Goal: Navigation & Orientation: Find specific page/section

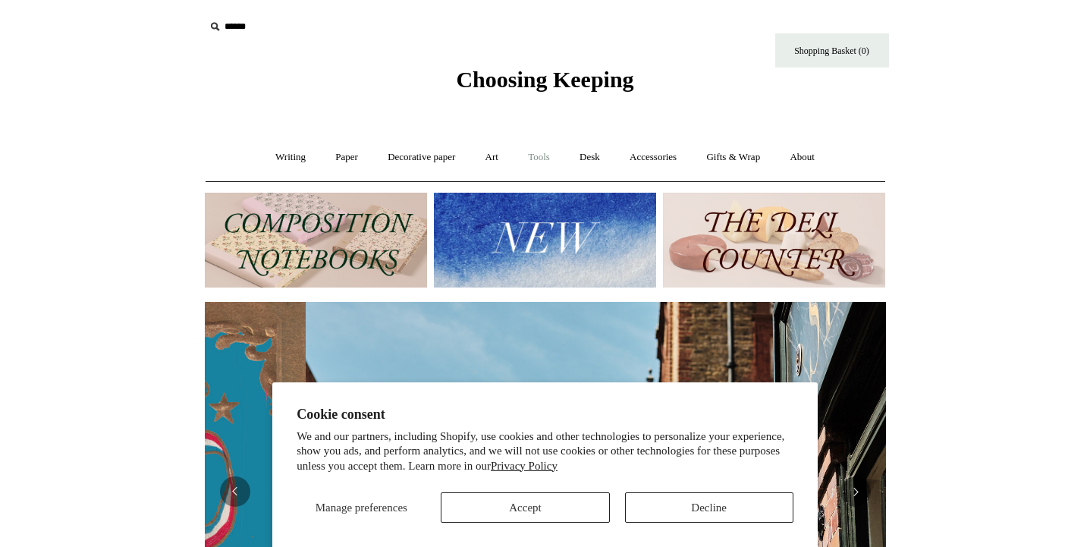
click at [546, 164] on link "Tools +" at bounding box center [538, 157] width 49 height 40
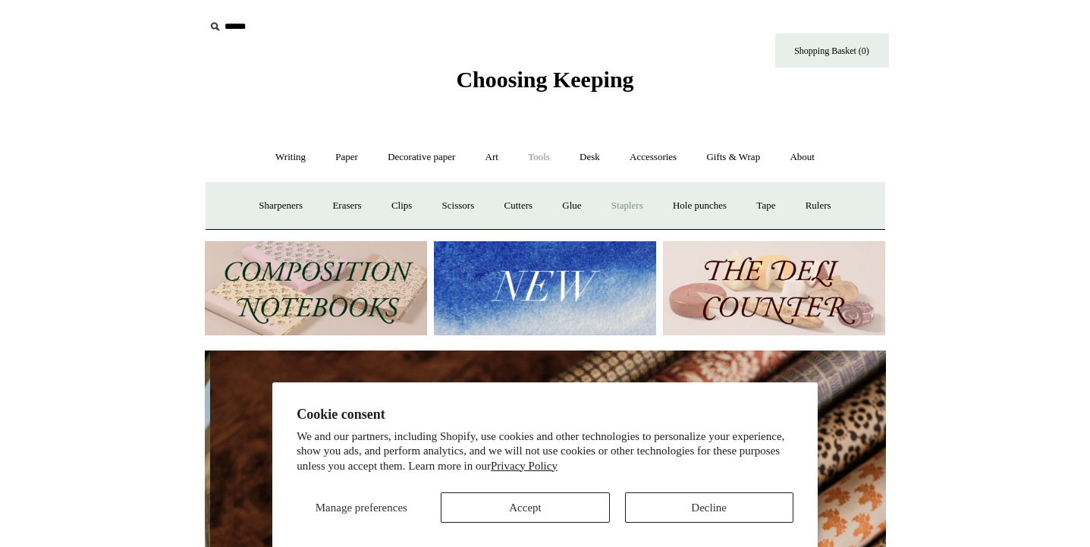
scroll to position [0, 1363]
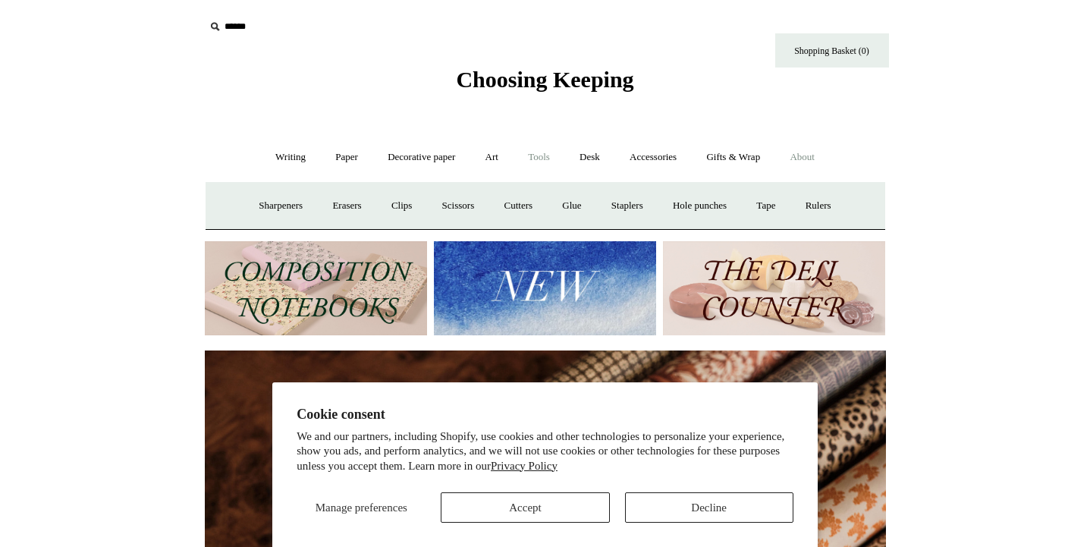
click at [815, 152] on link "About +" at bounding box center [802, 157] width 52 height 40
click at [752, 156] on link "Gifts & Wrap +" at bounding box center [733, 157] width 81 height 40
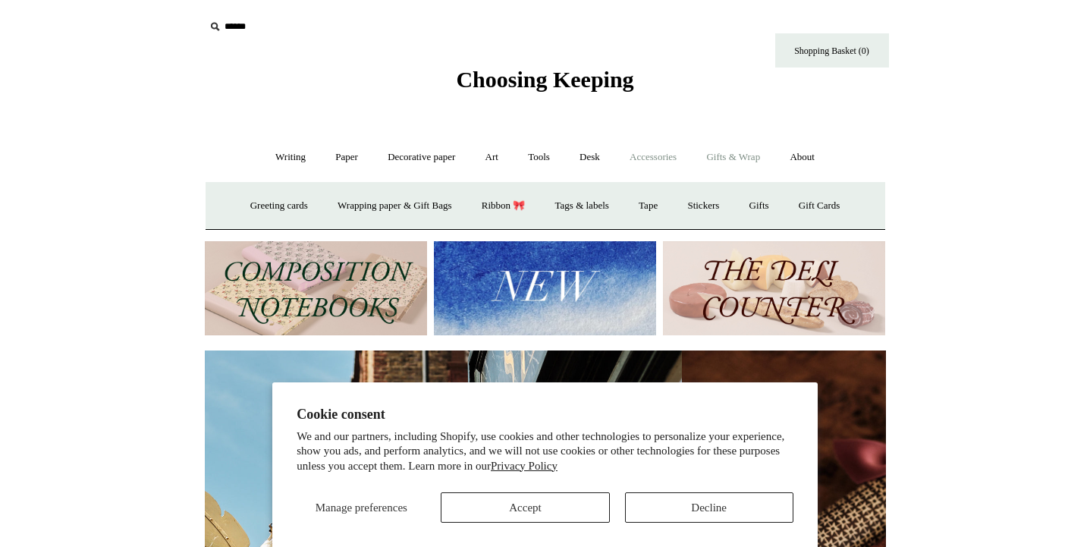
click at [663, 157] on link "Accessories +" at bounding box center [653, 157] width 74 height 40
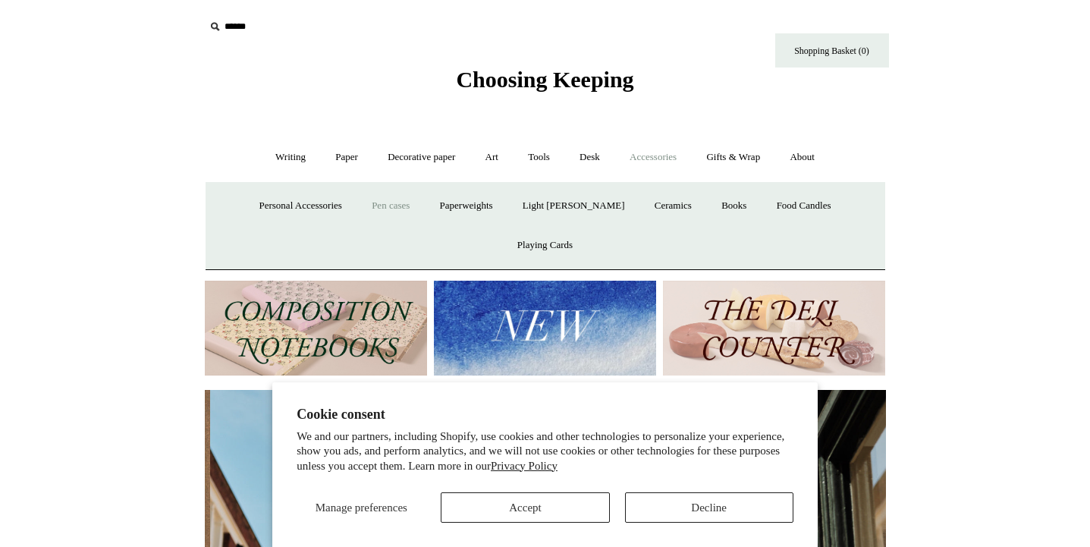
scroll to position [0, 681]
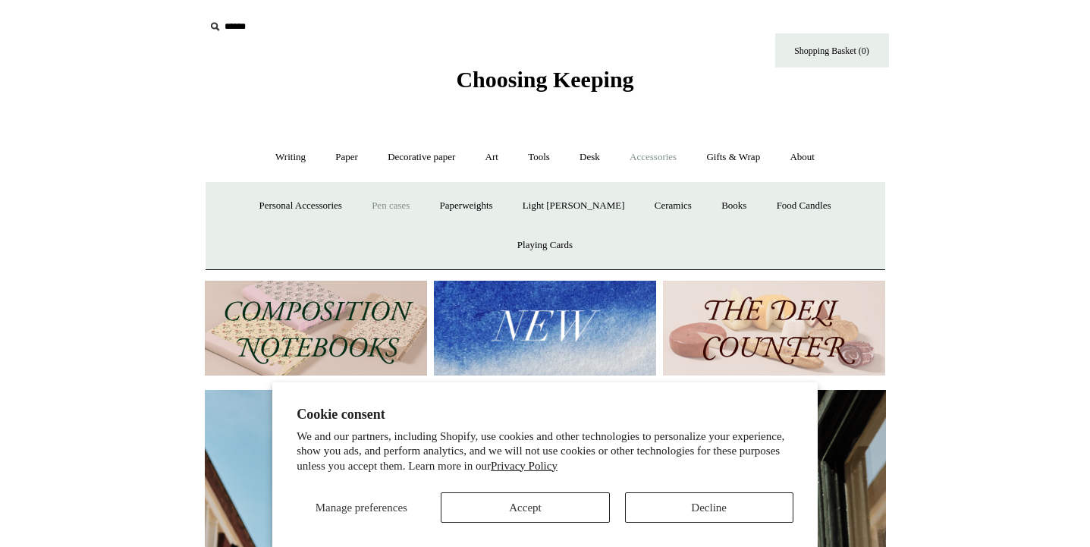
click at [374, 213] on link "Pen cases" at bounding box center [390, 206] width 65 height 40
